Goal: Task Accomplishment & Management: Manage account settings

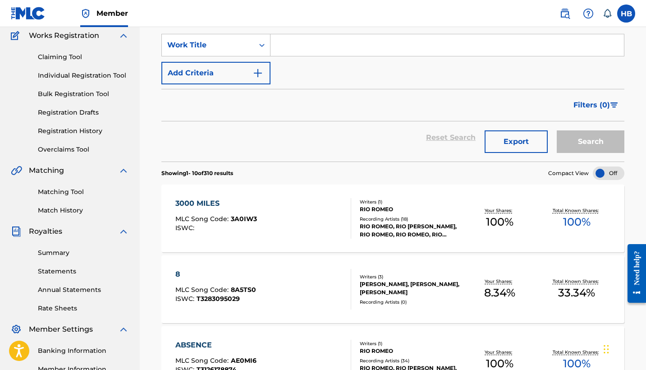
scroll to position [76, 0]
click at [55, 210] on link "Match History" at bounding box center [83, 209] width 91 height 9
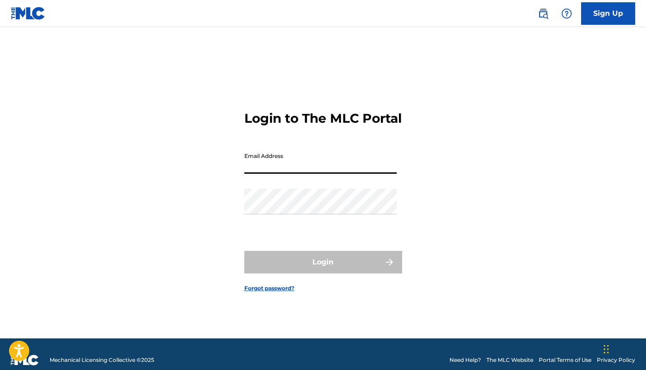
paste input "[PERSON_NAME][EMAIL_ADDRESS][DOMAIN_NAME]"
type input "[PERSON_NAME][EMAIL_ADDRESS][DOMAIN_NAME]"
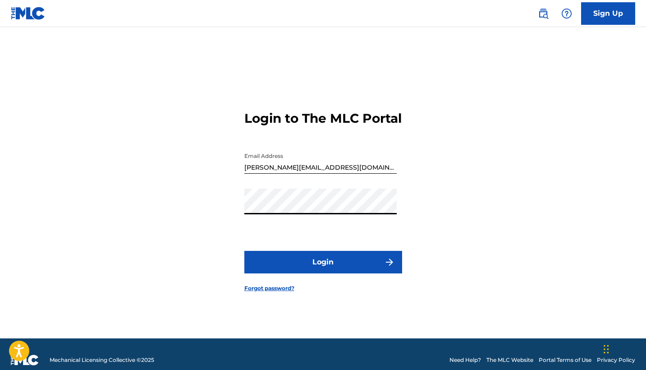
click at [326, 272] on button "Login" at bounding box center [323, 262] width 158 height 23
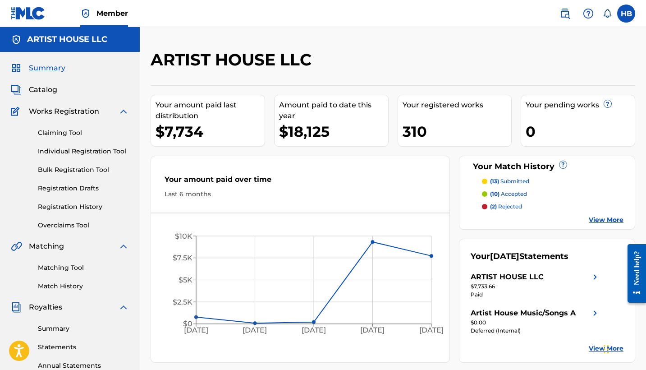
click at [48, 88] on span "Catalog" at bounding box center [43, 89] width 28 height 11
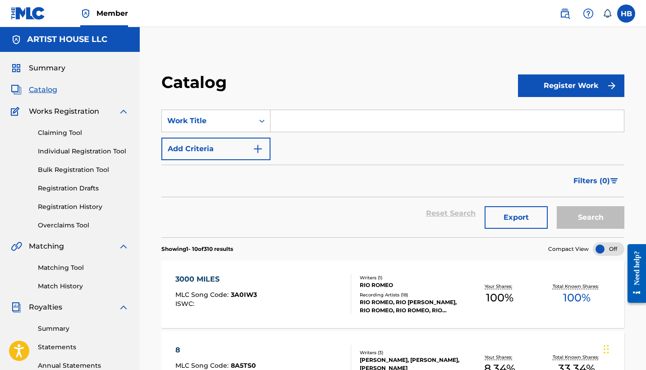
click at [57, 207] on link "Registration History" at bounding box center [83, 206] width 91 height 9
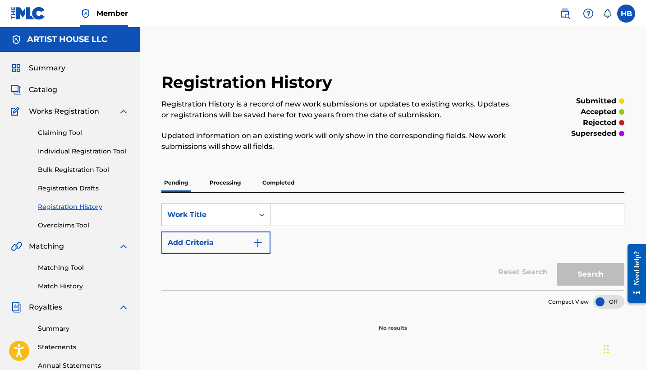
click at [227, 178] on p "Processing" at bounding box center [225, 182] width 37 height 19
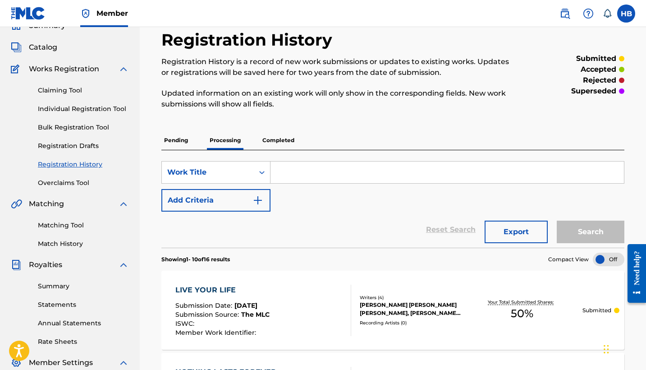
scroll to position [24, 0]
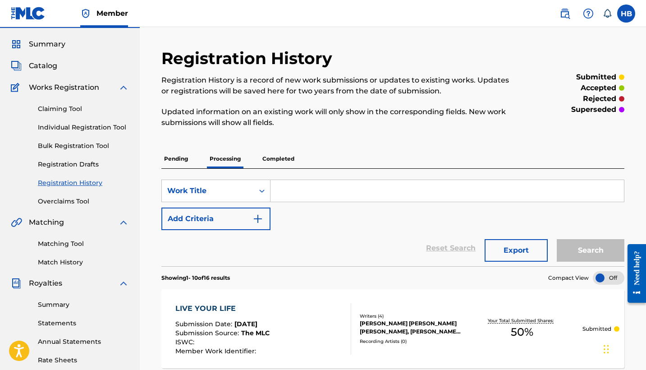
click at [282, 161] on p "Completed" at bounding box center [278, 158] width 37 height 19
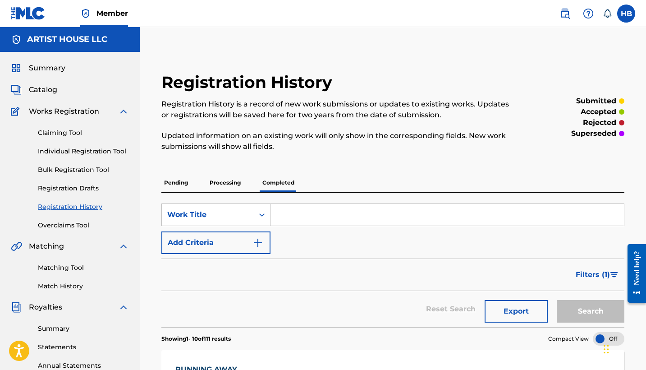
click at [38, 87] on span "Catalog" at bounding box center [43, 89] width 28 height 11
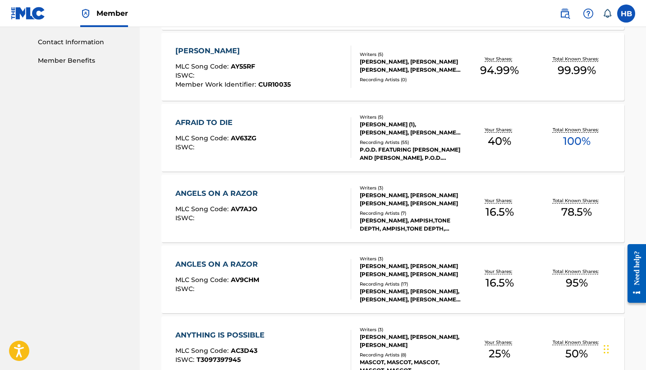
scroll to position [231, 0]
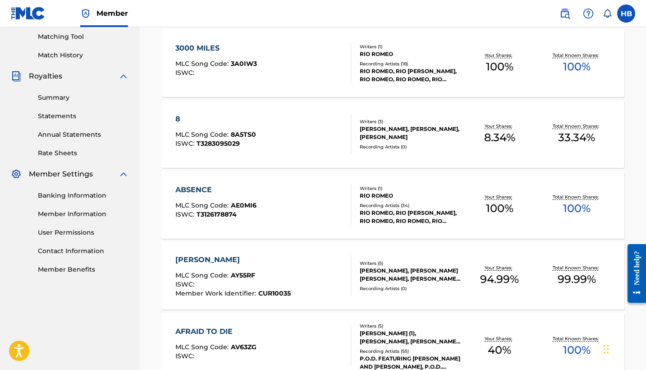
click at [56, 234] on link "User Permissions" at bounding box center [83, 232] width 91 height 9
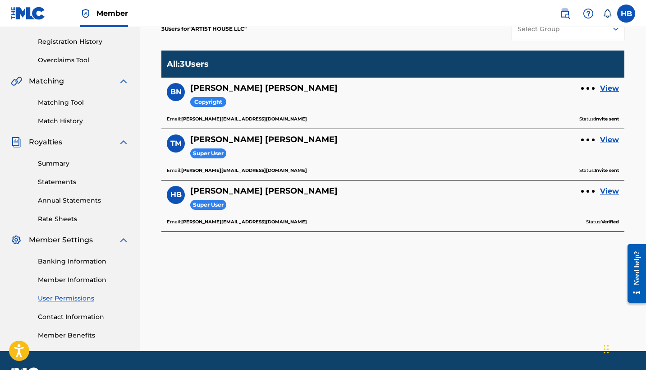
scroll to position [166, 0]
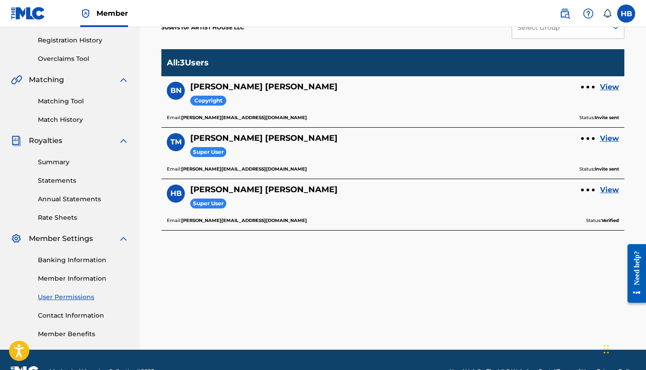
click at [78, 315] on link "Contact Information" at bounding box center [83, 315] width 91 height 9
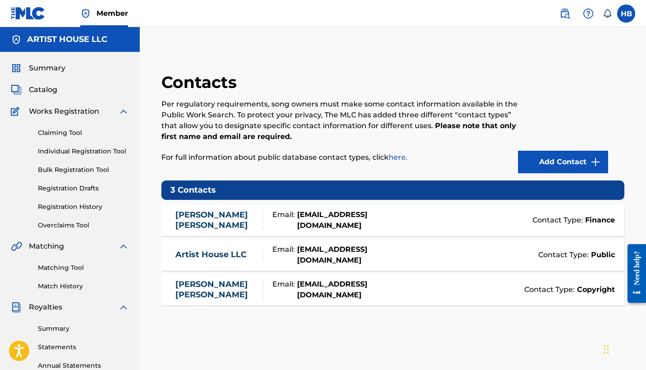
click at [59, 225] on link "Overclaims Tool" at bounding box center [83, 224] width 91 height 9
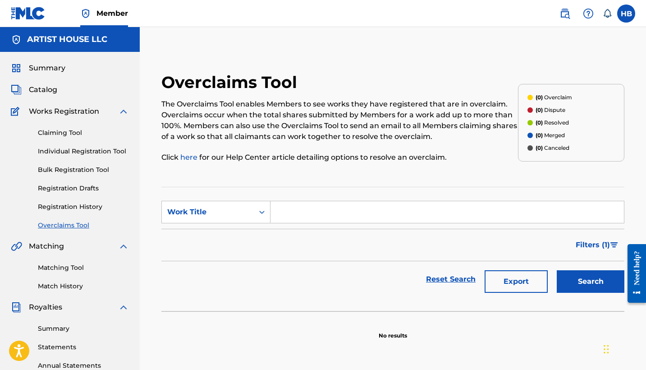
click at [59, 208] on link "Registration History" at bounding box center [83, 206] width 91 height 9
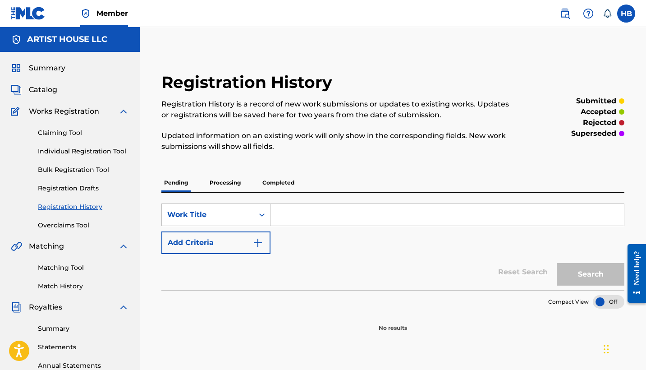
click at [286, 186] on p "Completed" at bounding box center [278, 182] width 37 height 19
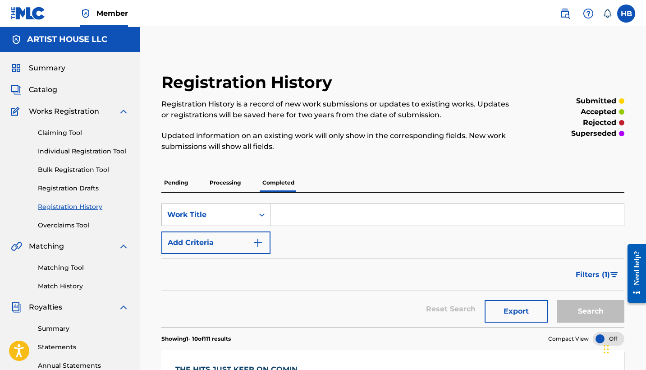
click at [68, 133] on link "Claiming Tool" at bounding box center [83, 132] width 91 height 9
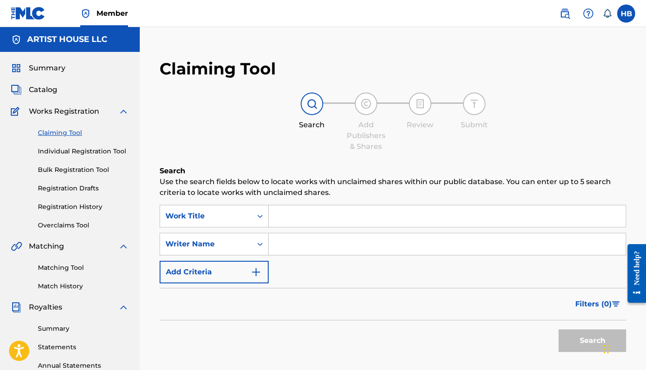
click at [67, 289] on link "Match History" at bounding box center [83, 285] width 91 height 9
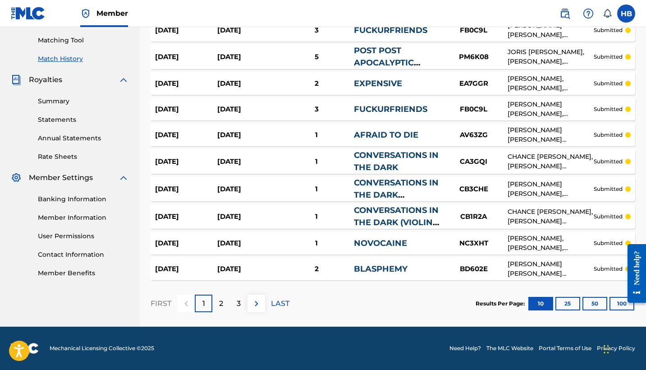
scroll to position [227, 0]
click at [220, 306] on p "2" at bounding box center [221, 303] width 4 height 11
click at [237, 305] on p "3" at bounding box center [239, 303] width 4 height 11
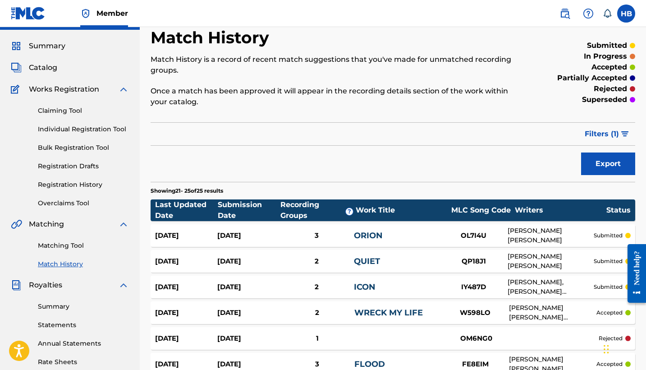
scroll to position [22, 0]
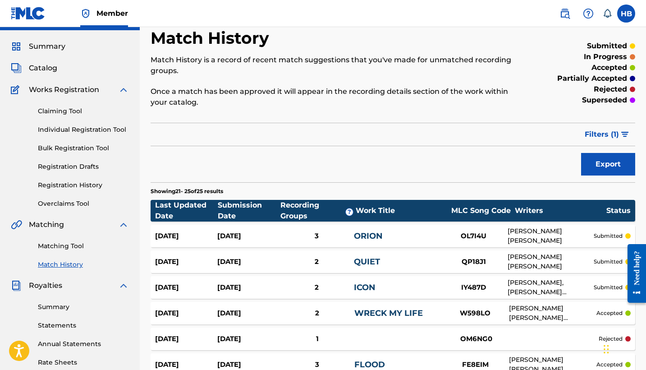
click at [38, 45] on span "Summary" at bounding box center [47, 46] width 37 height 11
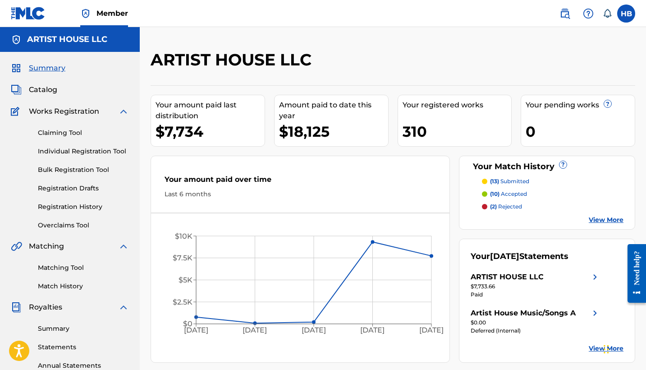
click at [506, 209] on p "(2) rejected" at bounding box center [506, 206] width 32 height 8
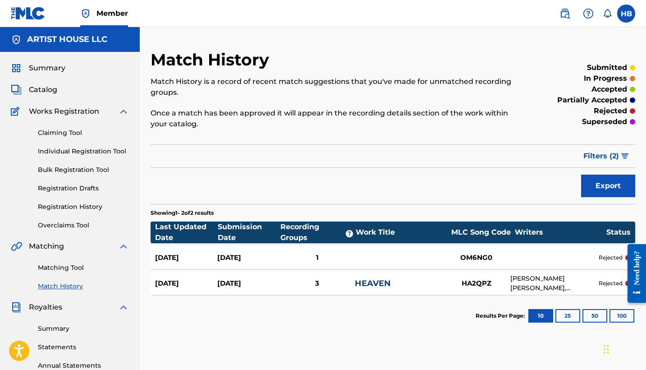
click at [42, 71] on span "Summary" at bounding box center [47, 68] width 37 height 11
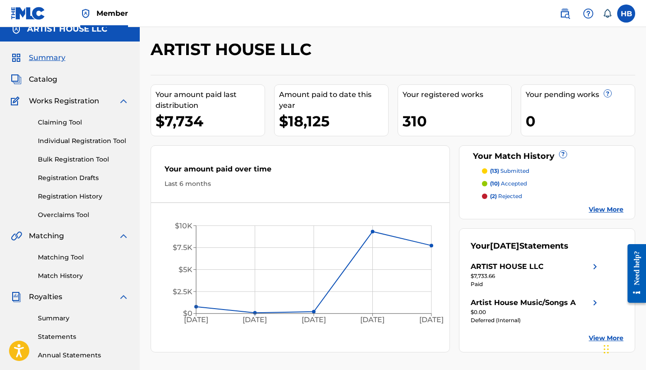
scroll to position [9, 0]
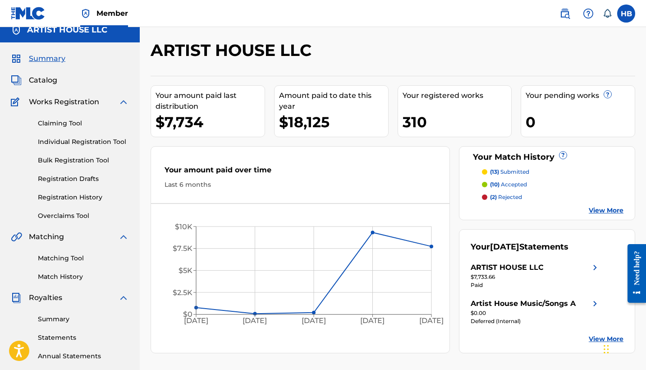
click at [40, 80] on span "Catalog" at bounding box center [43, 80] width 28 height 11
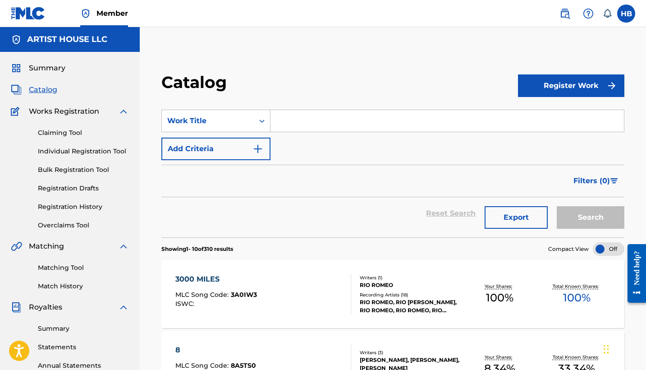
click at [514, 216] on button "Export" at bounding box center [516, 217] width 63 height 23
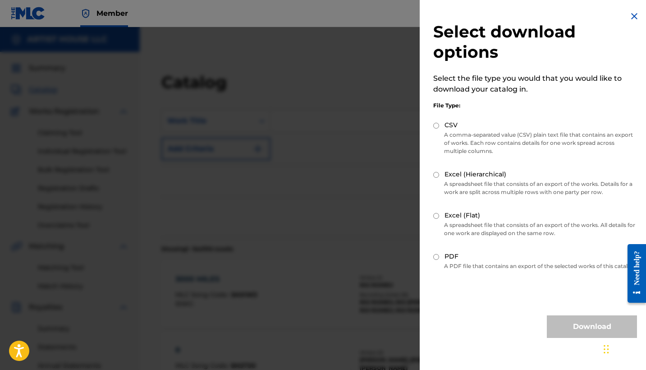
click at [436, 174] on input "Excel (Hierarchical)" at bounding box center [436, 175] width 6 height 6
radio input "true"
click at [578, 330] on button "Download" at bounding box center [592, 326] width 90 height 23
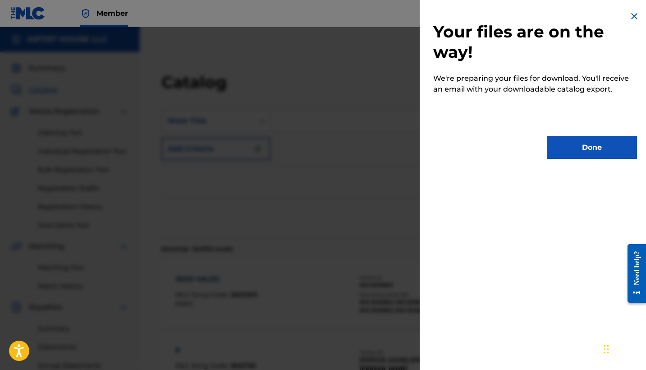
click at [575, 154] on button "Done" at bounding box center [592, 147] width 90 height 23
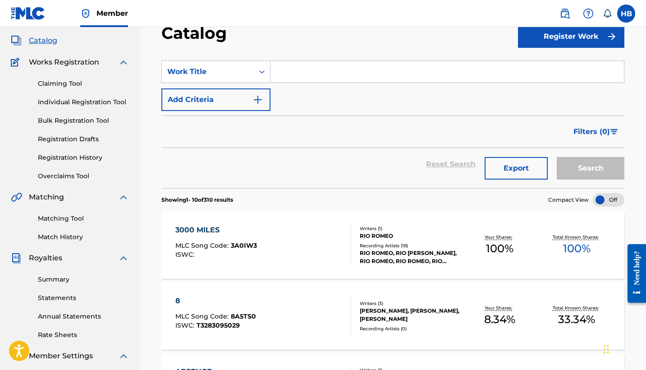
scroll to position [50, 0]
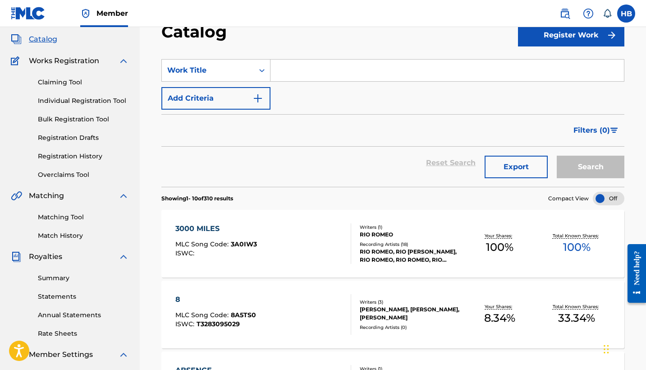
click at [59, 220] on link "Matching Tool" at bounding box center [83, 216] width 91 height 9
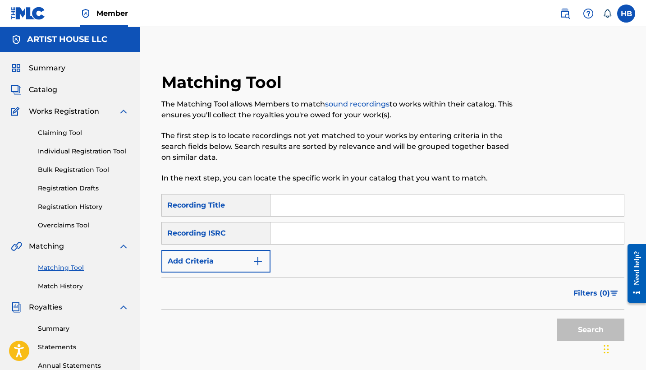
click at [55, 228] on link "Overclaims Tool" at bounding box center [83, 224] width 91 height 9
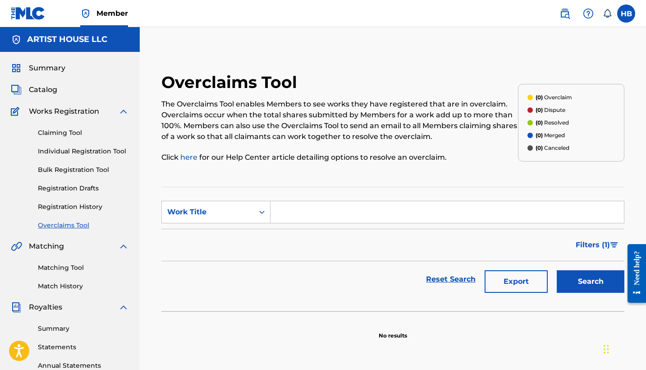
click at [48, 288] on link "Match History" at bounding box center [83, 285] width 91 height 9
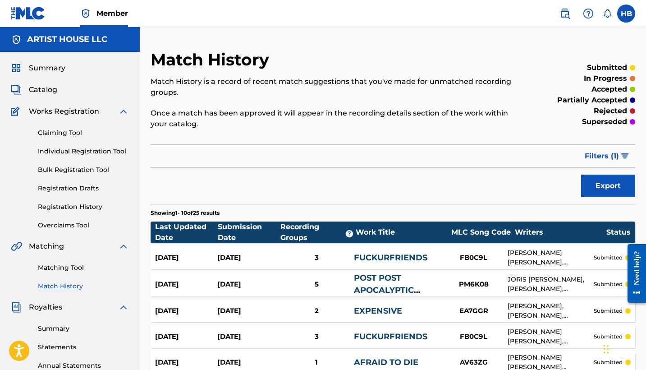
click at [605, 158] on span "Filters ( 1 )" at bounding box center [602, 156] width 34 height 11
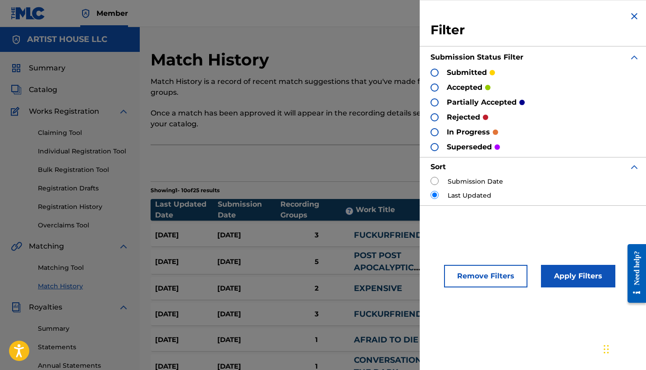
click at [636, 18] on img at bounding box center [634, 16] width 11 height 11
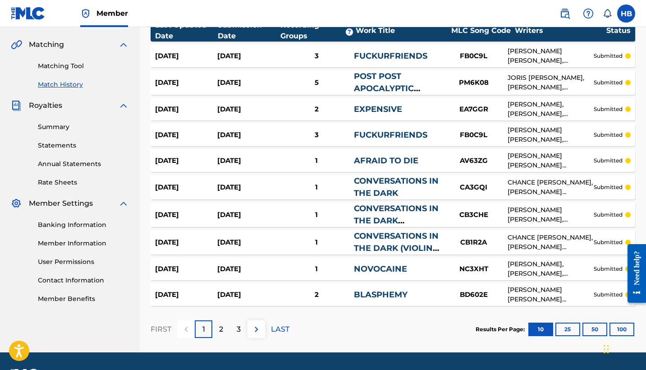
scroll to position [201, 0]
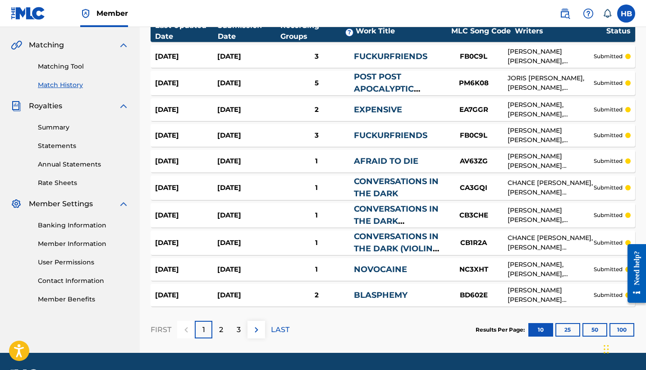
click at [49, 129] on link "Summary" at bounding box center [83, 127] width 91 height 9
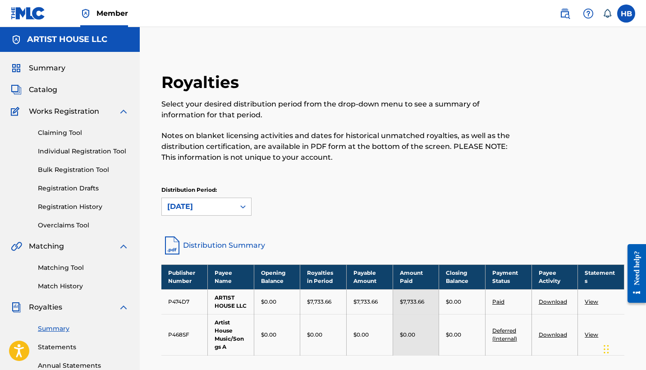
click at [42, 89] on span "Catalog" at bounding box center [43, 89] width 28 height 11
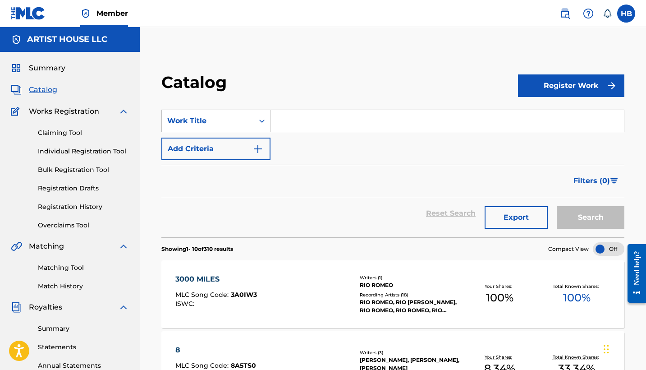
click at [49, 68] on span "Summary" at bounding box center [47, 68] width 37 height 11
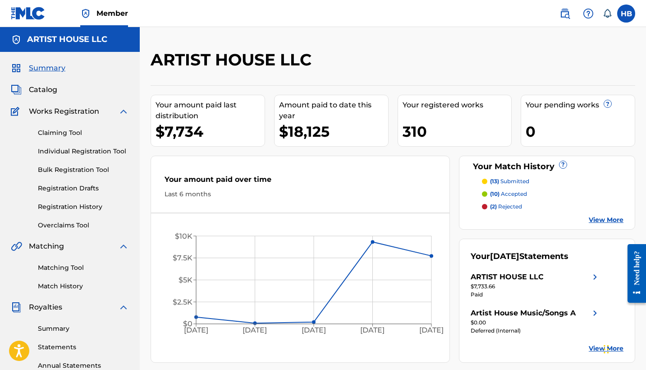
click at [50, 90] on span "Catalog" at bounding box center [43, 89] width 28 height 11
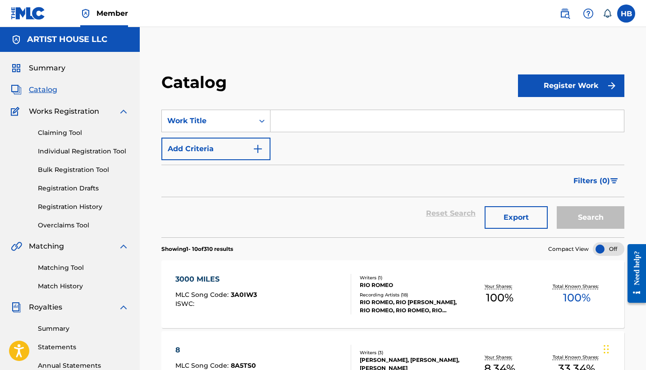
click at [512, 215] on button "Export" at bounding box center [516, 217] width 63 height 23
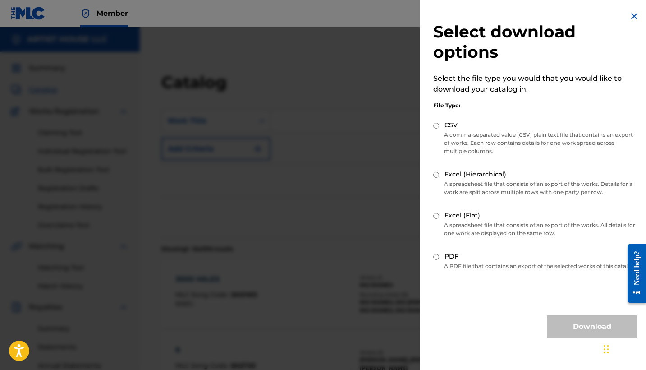
scroll to position [3, 0]
click at [634, 15] on img at bounding box center [634, 16] width 11 height 11
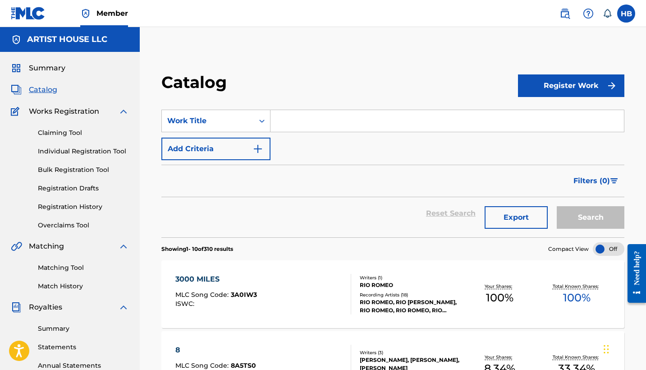
scroll to position [0, 0]
click at [65, 69] on div "Summary" at bounding box center [70, 68] width 118 height 11
click at [51, 68] on span "Summary" at bounding box center [47, 68] width 37 height 11
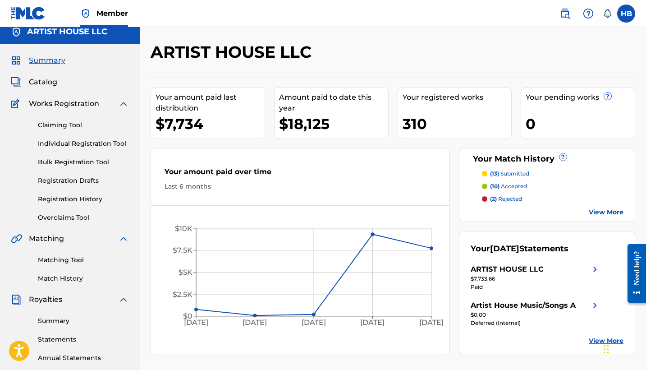
scroll to position [9, 0]
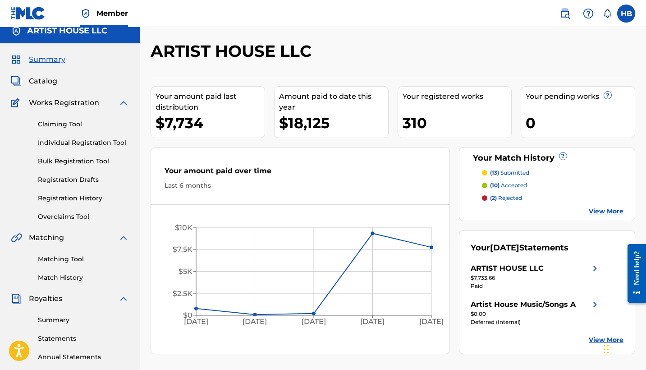
click at [600, 211] on link "View More" at bounding box center [606, 210] width 35 height 9
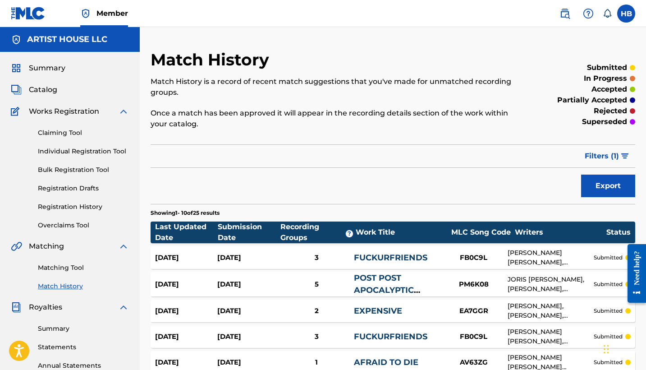
click at [51, 90] on span "Catalog" at bounding box center [43, 89] width 28 height 11
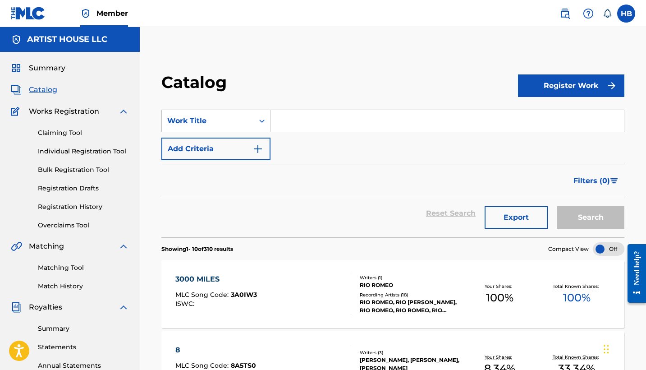
click at [40, 91] on span "Catalog" at bounding box center [43, 89] width 28 height 11
click at [42, 86] on span "Catalog" at bounding box center [43, 89] width 28 height 11
click at [38, 89] on span "Catalog" at bounding box center [43, 89] width 28 height 11
click at [37, 86] on span "Catalog" at bounding box center [43, 89] width 28 height 11
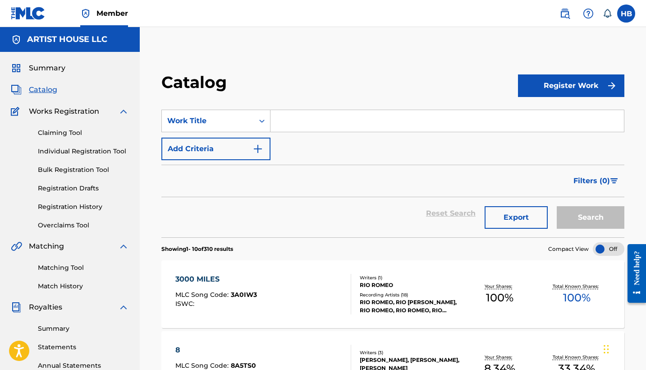
click at [37, 89] on span "Catalog" at bounding box center [43, 89] width 28 height 11
click at [567, 15] on img at bounding box center [565, 13] width 11 height 11
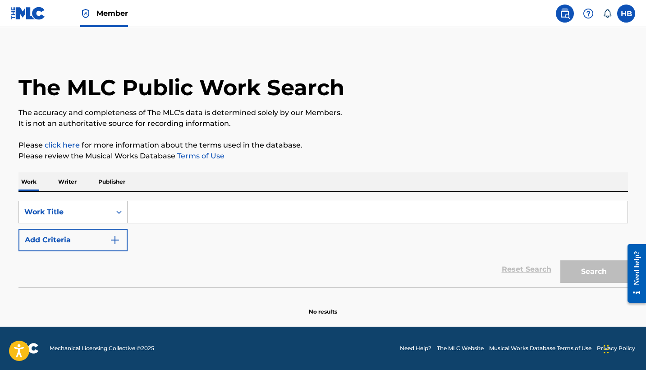
click at [589, 14] on img at bounding box center [588, 13] width 11 height 11
click at [576, 57] on p "View portal intro" at bounding box center [588, 60] width 77 height 22
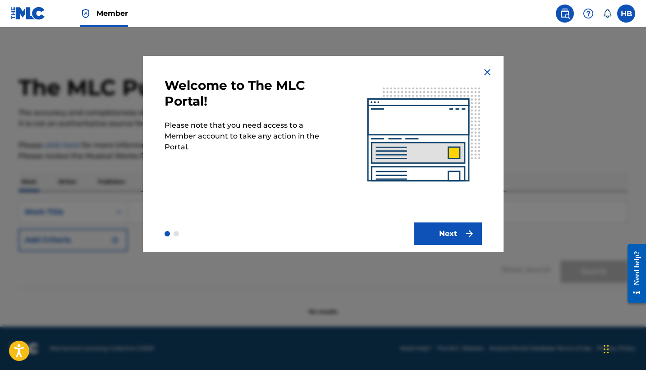
click at [589, 13] on img at bounding box center [588, 13] width 11 height 11
click at [486, 71] on img at bounding box center [487, 72] width 11 height 11
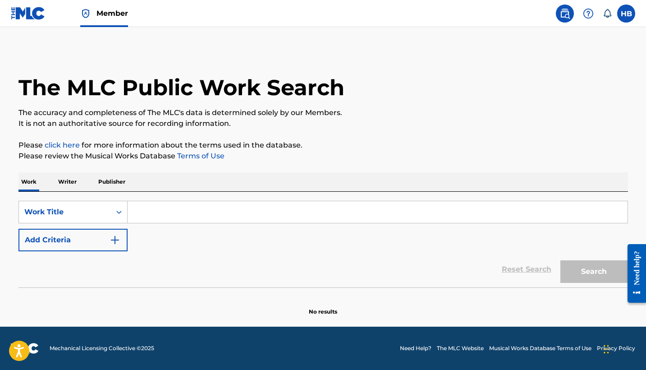
click at [592, 14] on img at bounding box center [588, 13] width 11 height 11
click at [572, 38] on link "Contact us" at bounding box center [588, 38] width 77 height 22
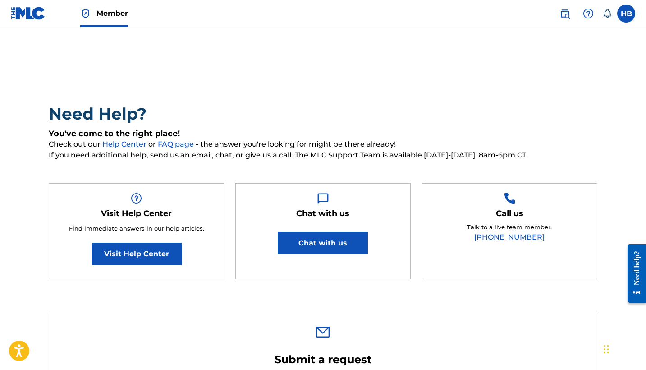
click at [23, 9] on img at bounding box center [28, 13] width 35 height 13
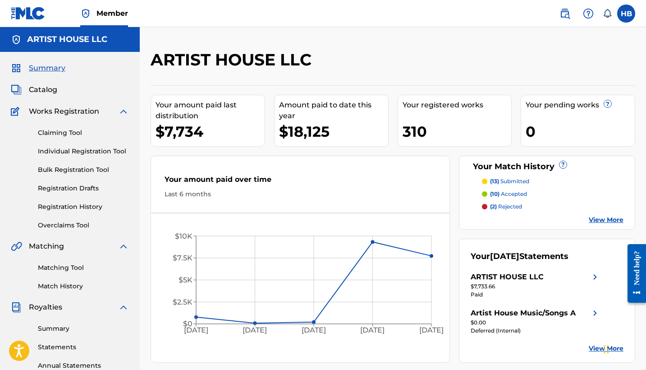
click at [55, 267] on link "Matching Tool" at bounding box center [83, 267] width 91 height 9
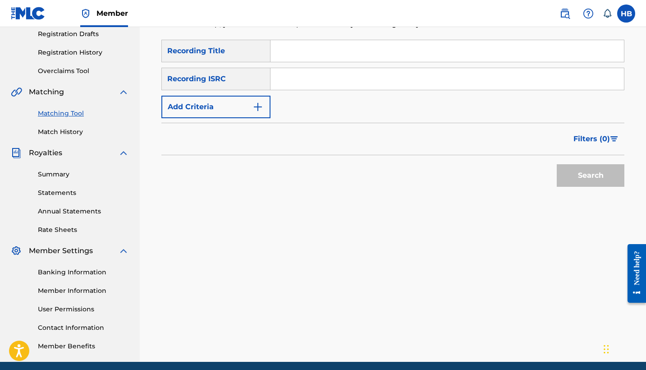
scroll to position [161, 0]
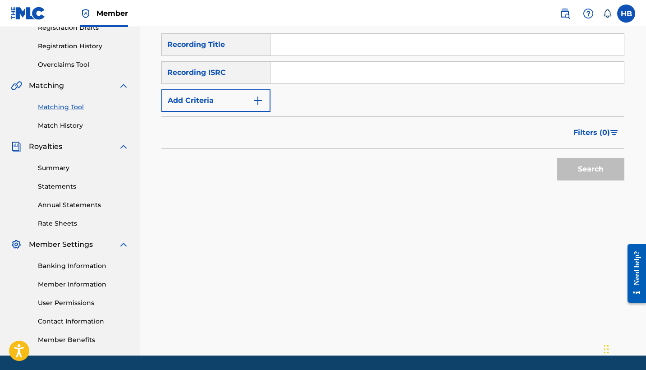
click at [55, 285] on link "Member Information" at bounding box center [83, 284] width 91 height 9
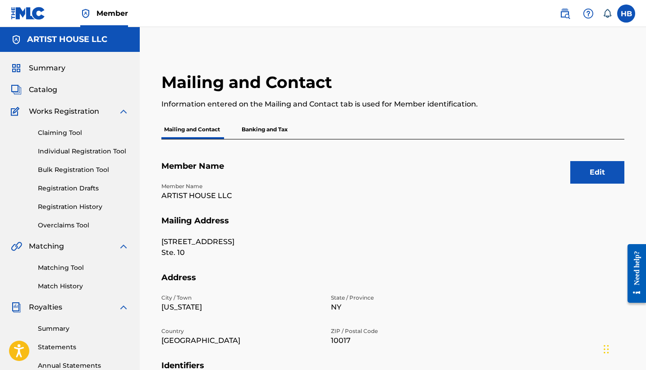
click at [587, 171] on button "Edit" at bounding box center [597, 172] width 54 height 23
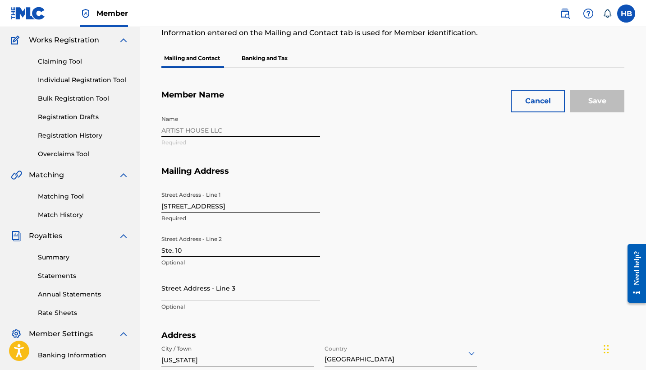
scroll to position [75, 0]
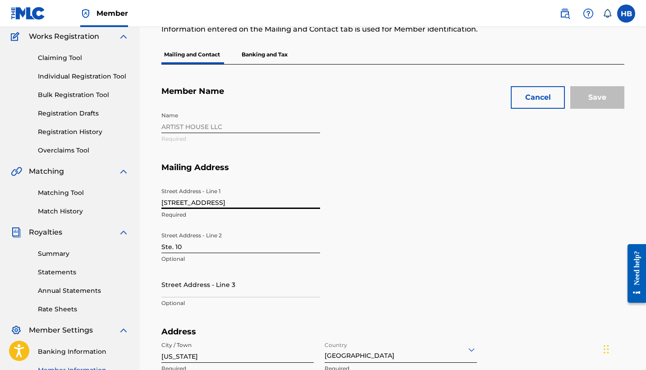
drag, startPoint x: 207, startPoint y: 202, endPoint x: 157, endPoint y: 199, distance: 49.6
type input "[STREET_ADDRESS]"
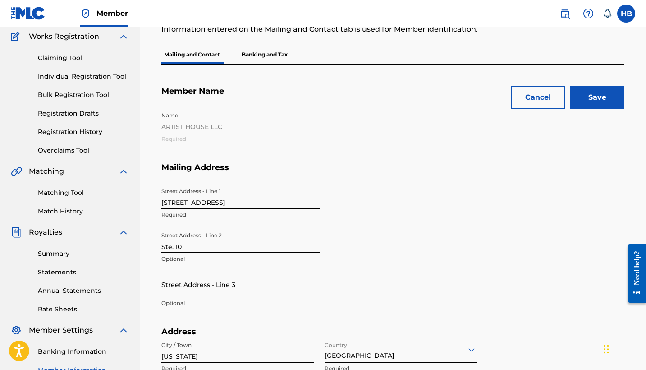
drag, startPoint x: 183, startPoint y: 251, endPoint x: 154, endPoint y: 242, distance: 29.9
type input "F"
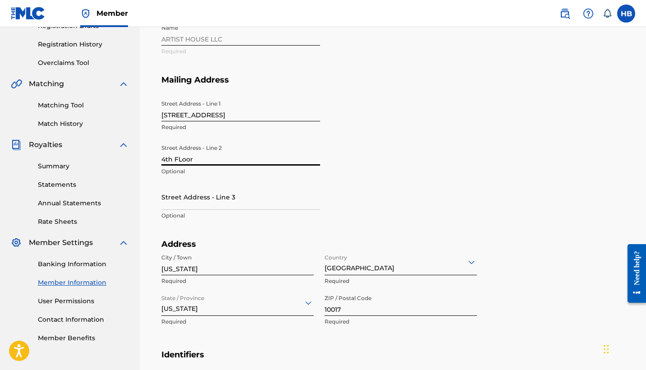
scroll to position [193, 0]
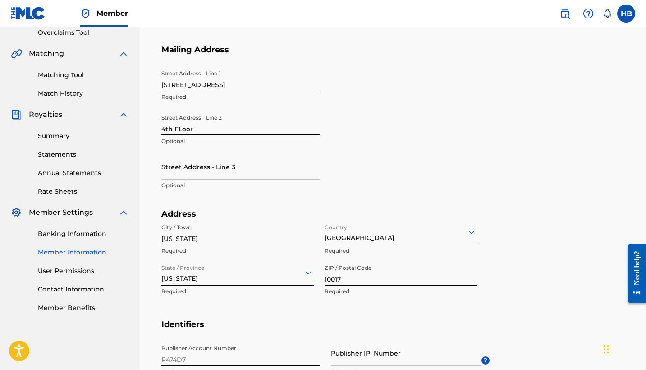
type input "4th FLoor"
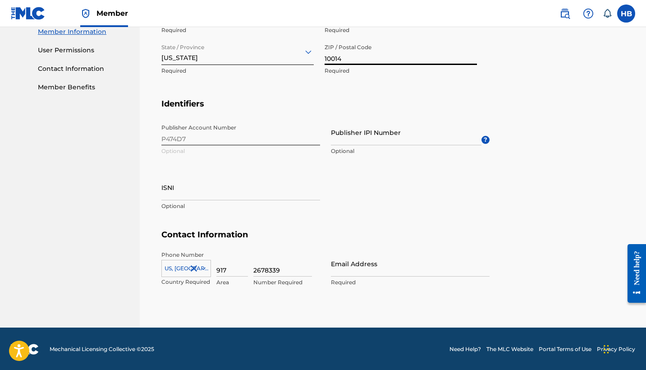
scroll to position [413, 0]
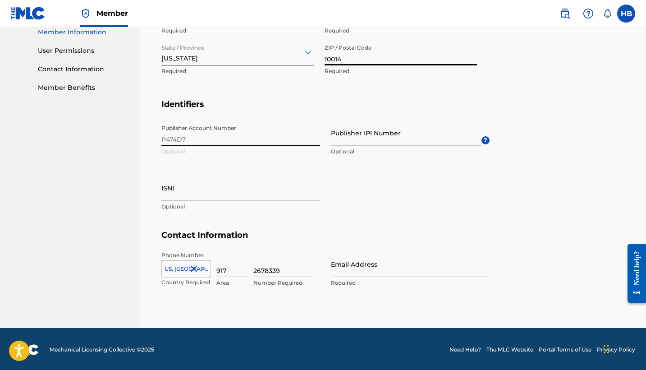
type input "10014"
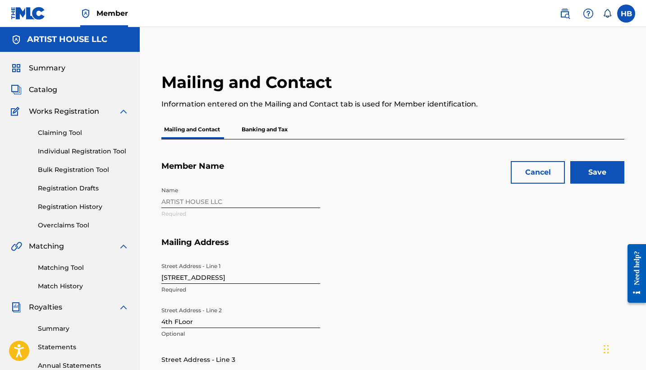
scroll to position [0, 0]
type input "[PERSON_NAME][EMAIL_ADDRESS][DOMAIN_NAME]"
click at [608, 172] on input "Save" at bounding box center [597, 172] width 54 height 23
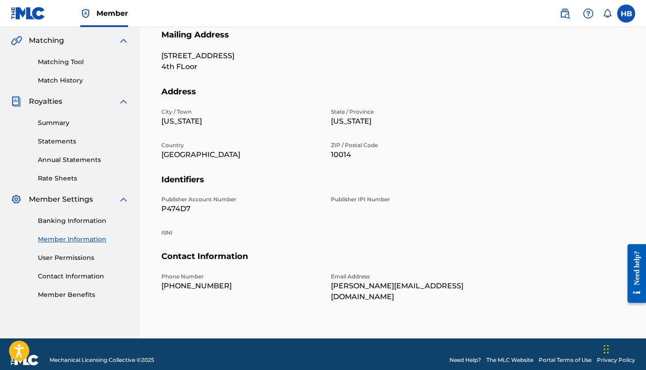
scroll to position [205, 0]
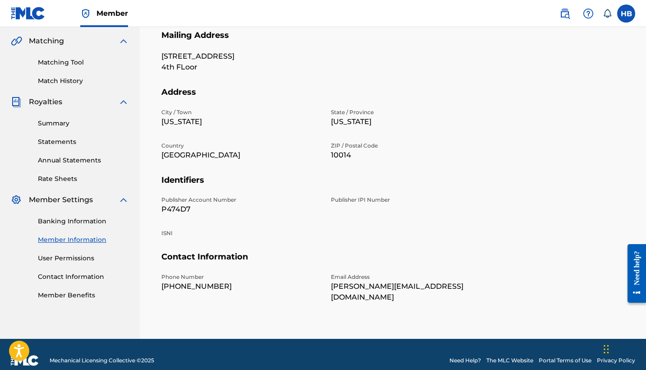
click at [54, 257] on link "User Permissions" at bounding box center [83, 257] width 91 height 9
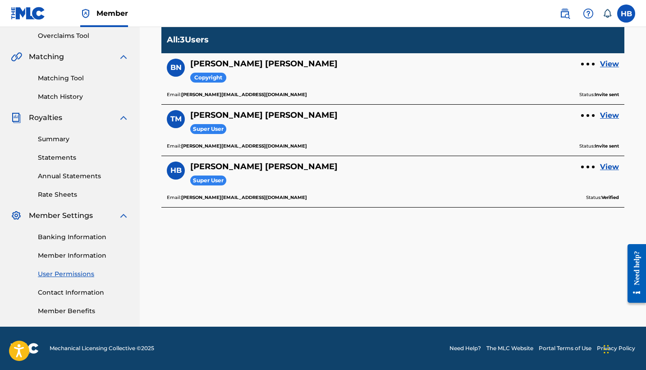
scroll to position [189, 0]
click at [59, 237] on link "Banking Information" at bounding box center [83, 236] width 91 height 9
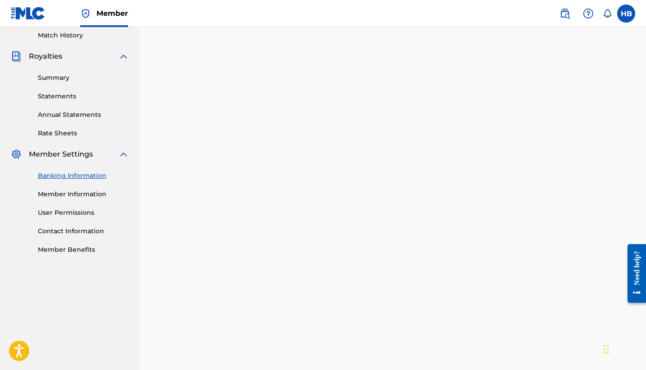
scroll to position [197, 0]
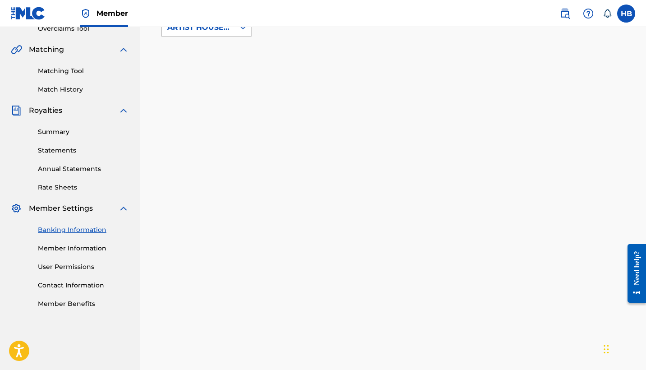
click at [51, 130] on link "Summary" at bounding box center [83, 131] width 91 height 9
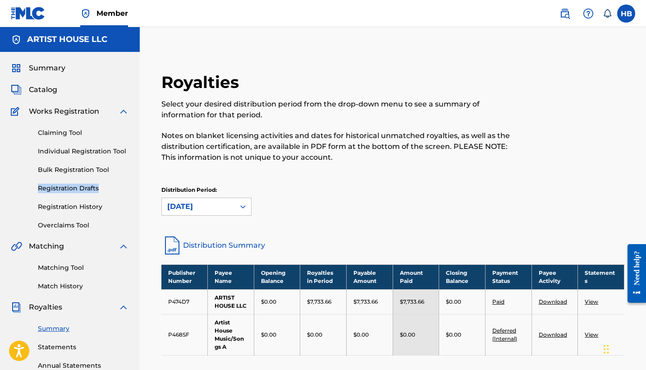
click at [44, 65] on span "Summary" at bounding box center [47, 68] width 37 height 11
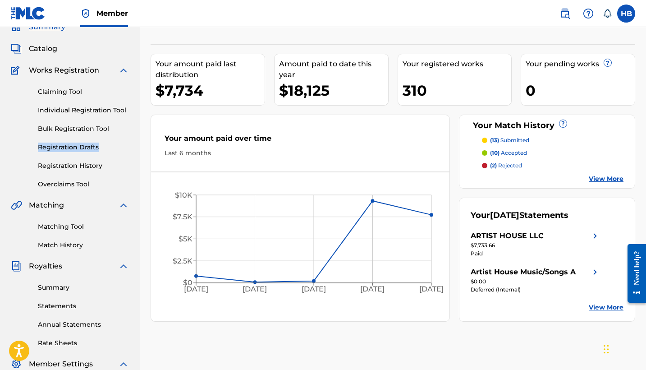
scroll to position [40, 0]
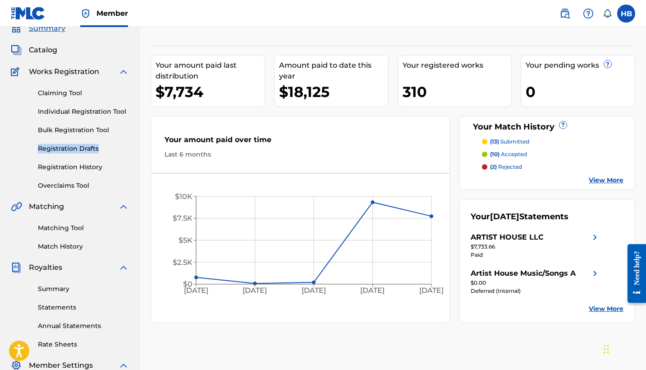
click at [68, 93] on link "Claiming Tool" at bounding box center [83, 92] width 91 height 9
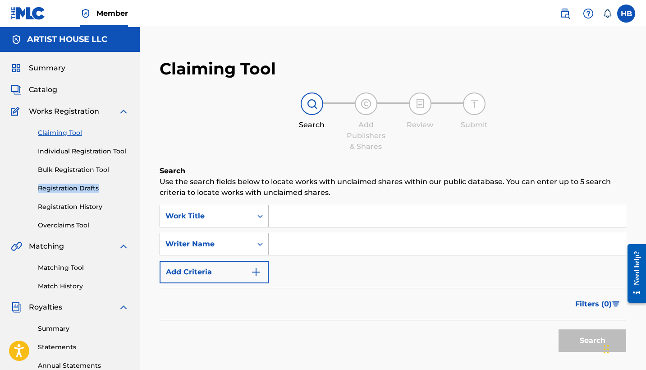
click at [43, 84] on span "Catalog" at bounding box center [43, 89] width 28 height 11
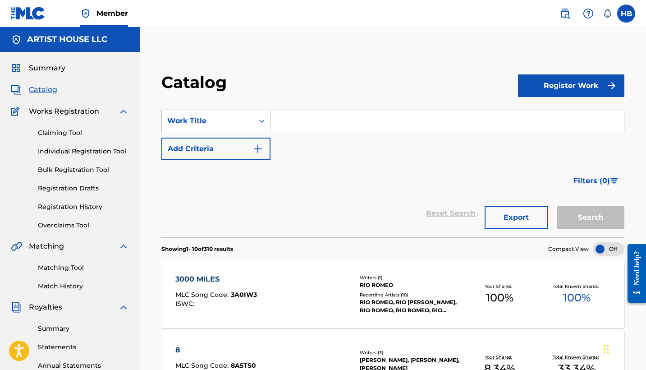
click at [448, 213] on div "Reset Search Export Search" at bounding box center [392, 213] width 463 height 32
click at [568, 12] on img at bounding box center [565, 13] width 11 height 11
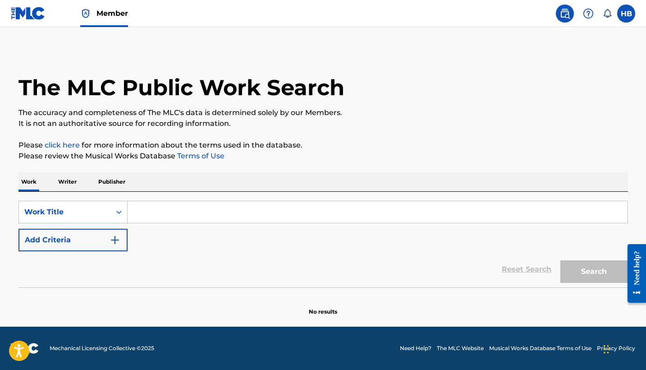
click at [566, 19] on link at bounding box center [565, 14] width 18 height 18
click at [588, 11] on img at bounding box center [588, 13] width 11 height 11
click at [575, 36] on link "Contact us" at bounding box center [588, 38] width 77 height 22
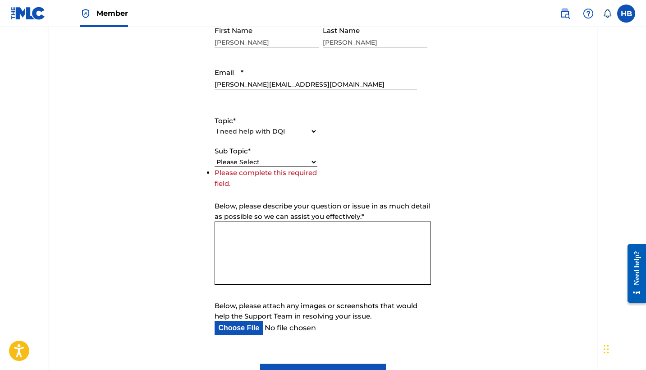
select select "I need help with managing my catalog"
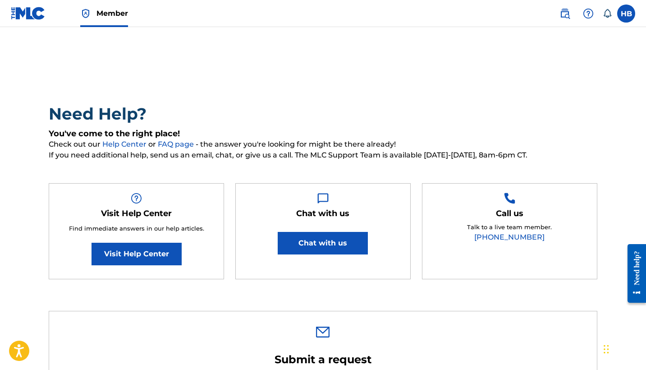
click at [110, 11] on span "Member" at bounding box center [112, 13] width 32 height 10
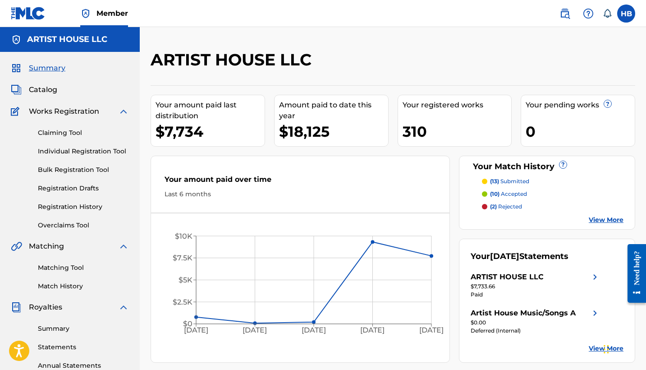
click at [105, 11] on span "Member" at bounding box center [112, 13] width 32 height 10
click at [563, 13] on img at bounding box center [565, 13] width 11 height 11
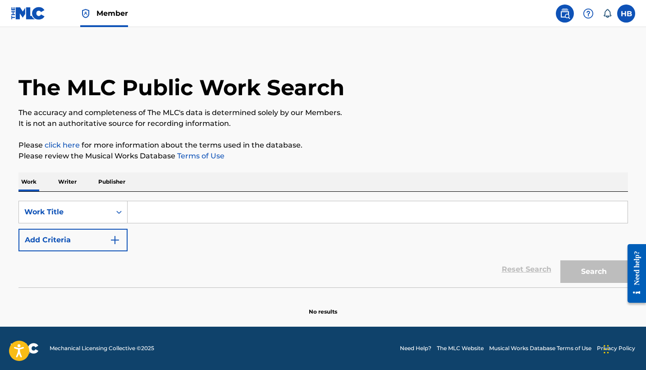
click at [585, 14] on img at bounding box center [588, 13] width 11 height 11
click at [609, 10] on icon at bounding box center [607, 13] width 9 height 9
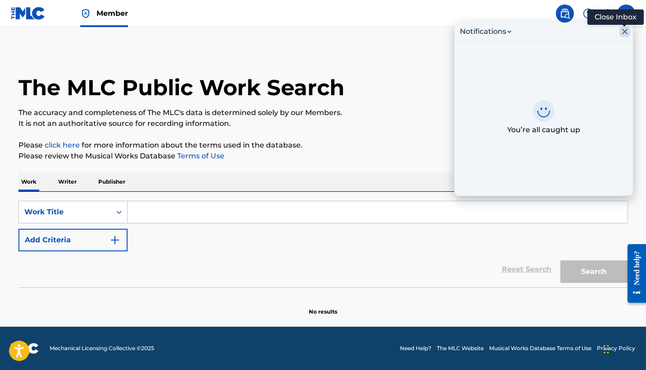
click at [627, 32] on icon "Close Inbox" at bounding box center [624, 31] width 11 height 11
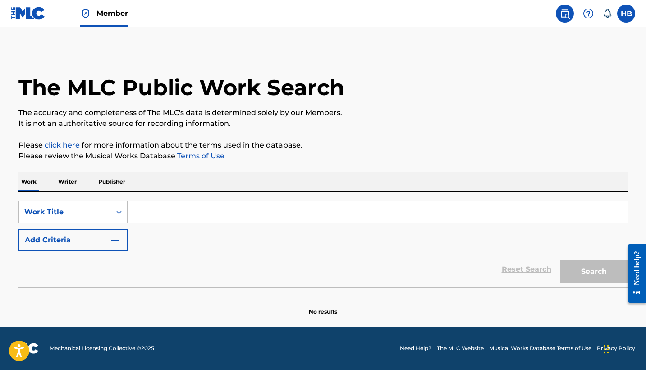
click at [119, 10] on span "Member" at bounding box center [112, 13] width 32 height 10
